Goal: Information Seeking & Learning: Learn about a topic

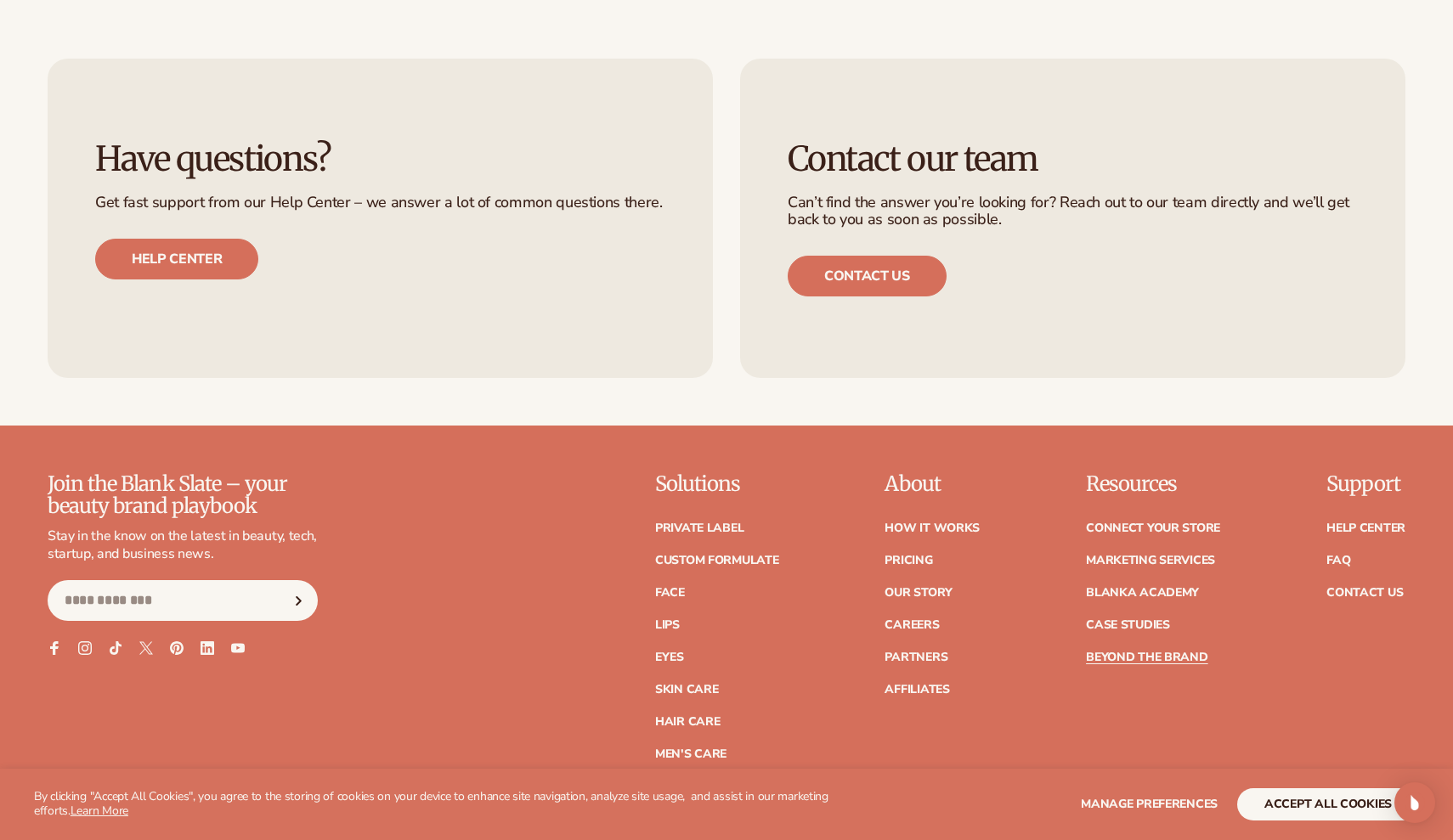
scroll to position [6997, 0]
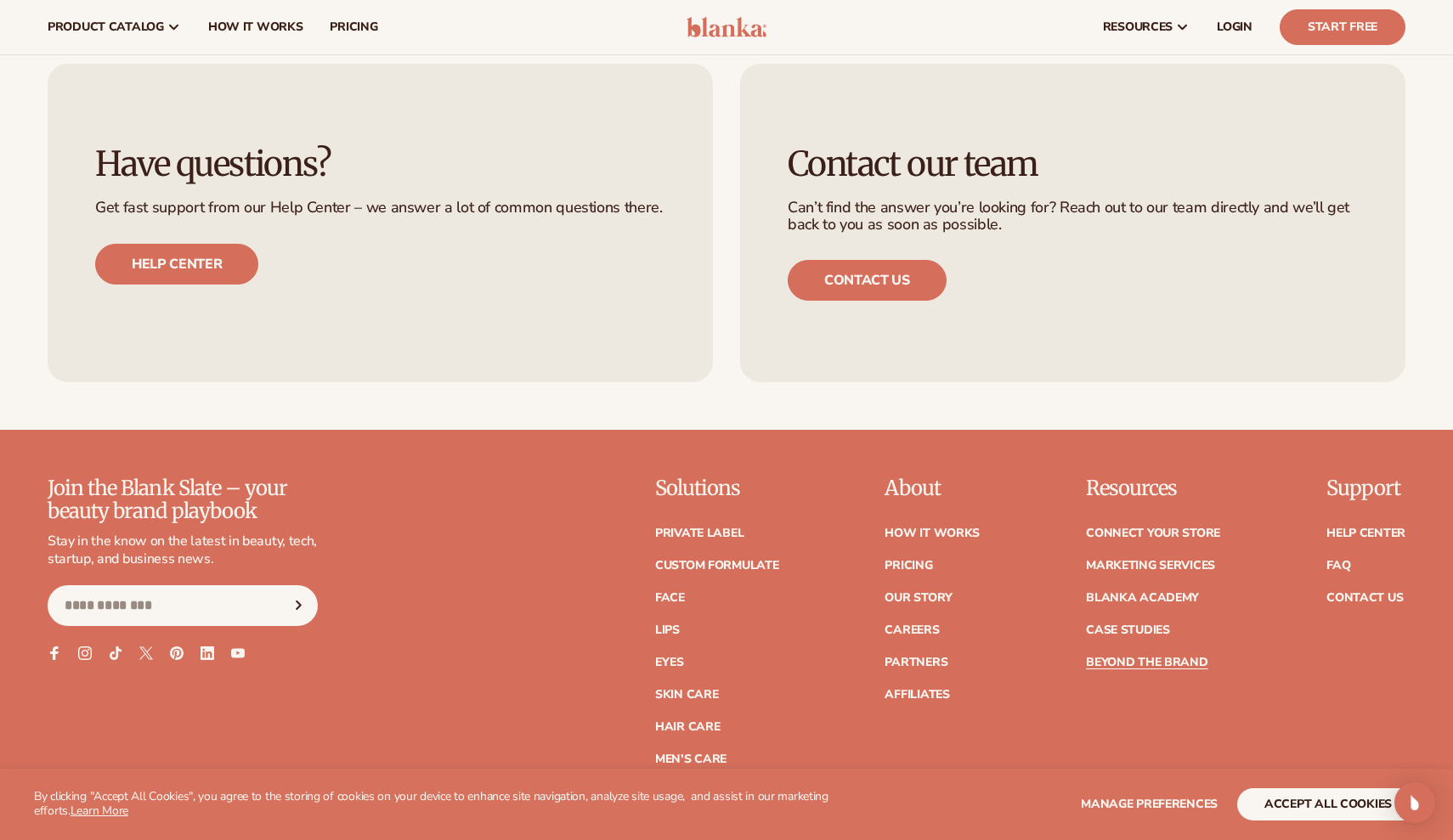
scroll to position [6829, 0]
